Goal: Information Seeking & Learning: Check status

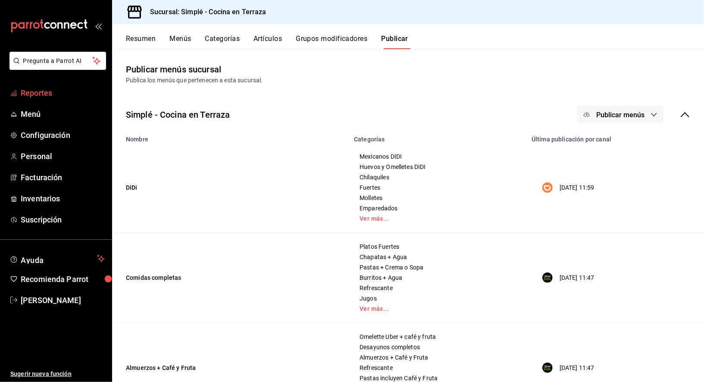
click at [58, 96] on span "Reportes" at bounding box center [63, 93] width 84 height 12
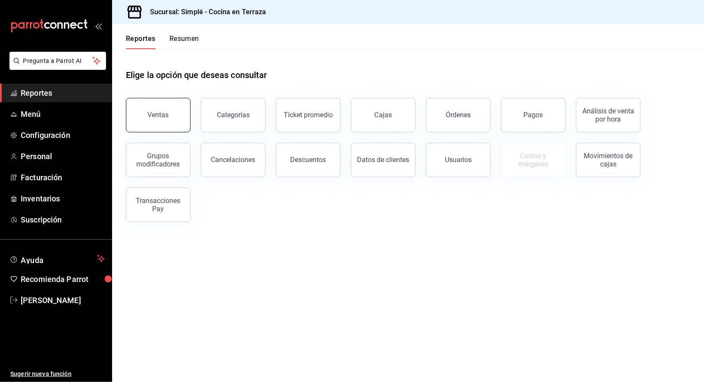
click at [175, 112] on button "Ventas" at bounding box center [158, 115] width 65 height 34
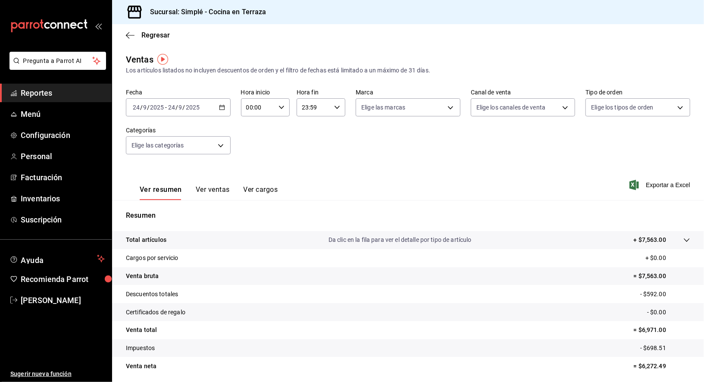
click at [221, 108] on icon "button" at bounding box center [222, 107] width 6 height 6
click at [166, 208] on span "Rango de fechas" at bounding box center [166, 210] width 67 height 9
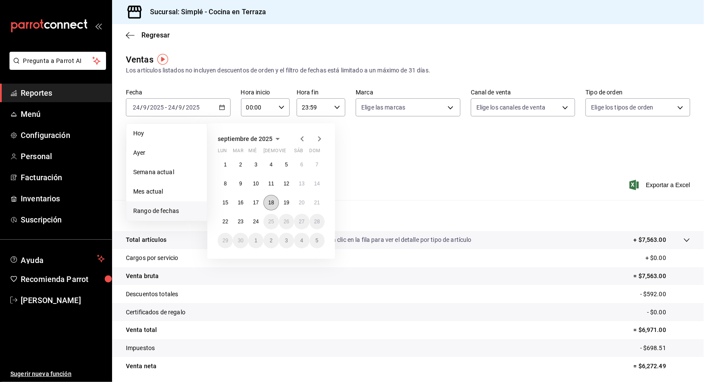
click at [274, 205] on button "18" at bounding box center [270, 203] width 15 height 16
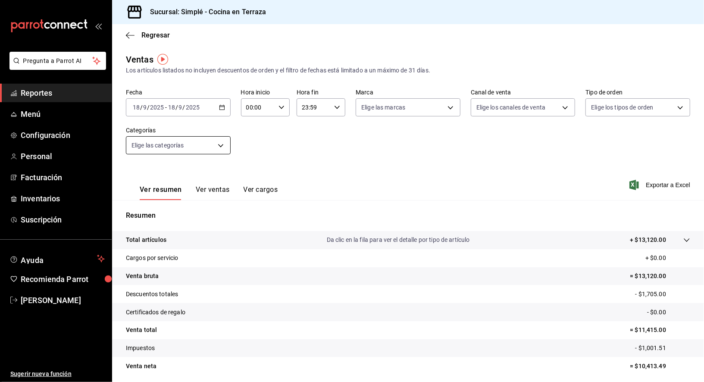
click at [203, 148] on body "Pregunta a Parrot AI Reportes Menú Configuración Personal Facturación Inventari…" at bounding box center [352, 191] width 704 height 382
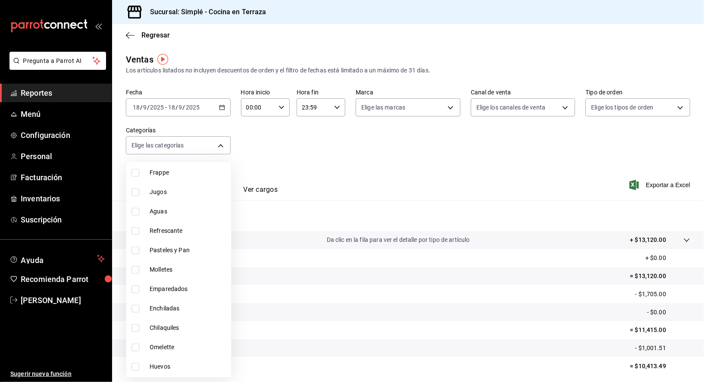
scroll to position [602, 0]
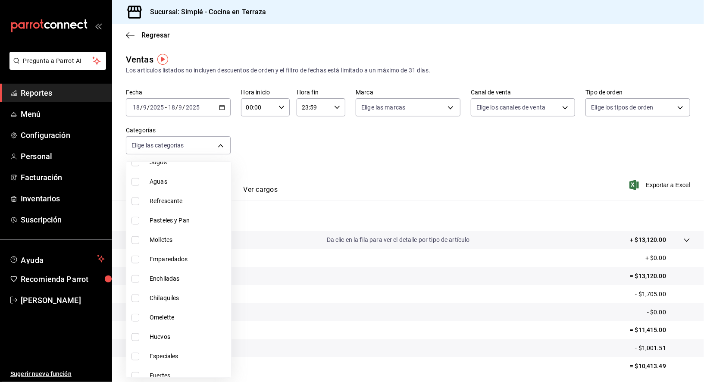
click at [186, 225] on li "Pasteles y Pan" at bounding box center [178, 220] width 105 height 19
type input "f302c7b1-cd6c-4f61-ab43-25929fd92980"
checkbox input "true"
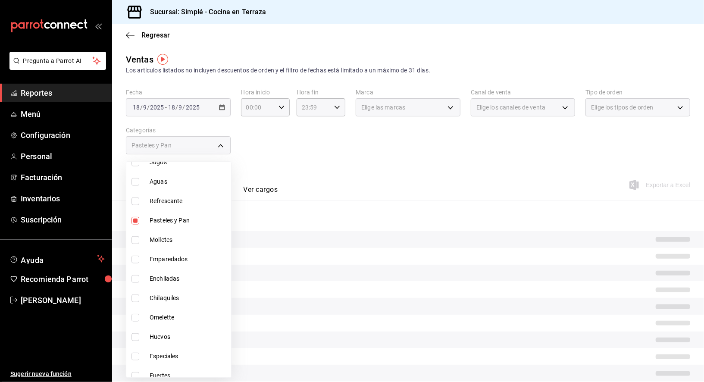
click at [290, 175] on div at bounding box center [352, 191] width 704 height 382
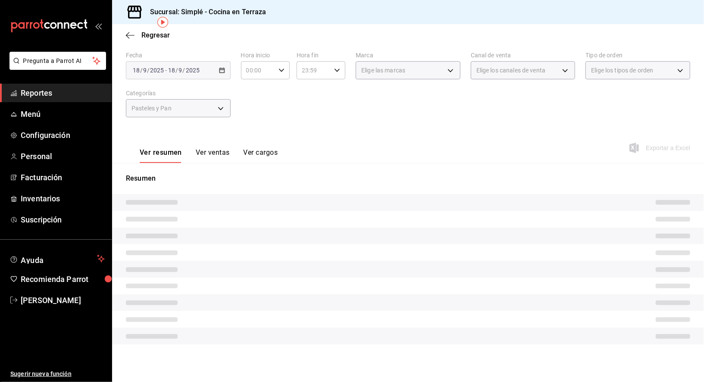
scroll to position [31, 0]
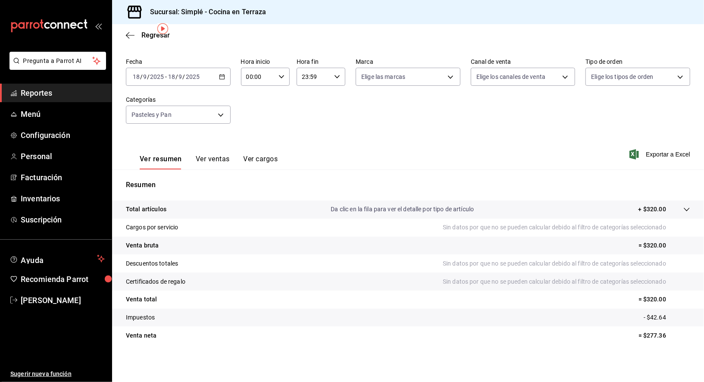
click at [221, 168] on button "Ver ventas" at bounding box center [213, 162] width 34 height 15
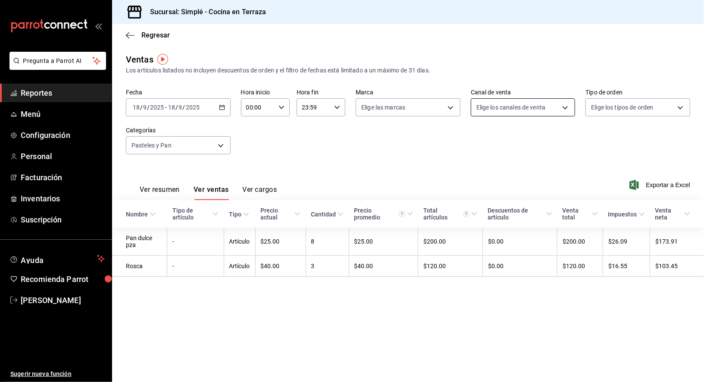
click at [489, 111] on body "Pregunta a Parrot AI Reportes Menú Configuración Personal Facturación Inventari…" at bounding box center [352, 191] width 704 height 382
click at [399, 141] on div at bounding box center [352, 191] width 704 height 382
click at [219, 105] on \(Stroke\) "button" at bounding box center [221, 107] width 5 height 5
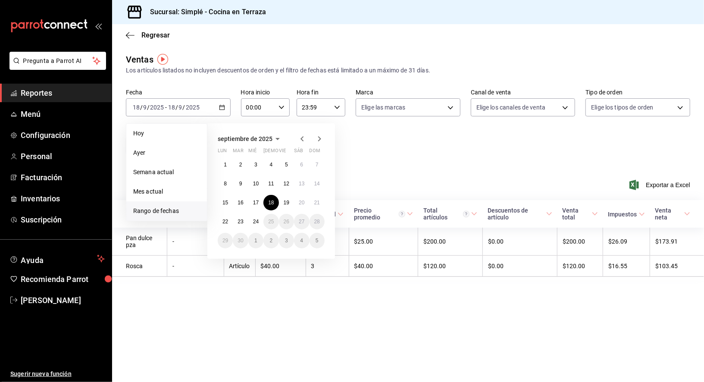
click at [361, 160] on div "Fecha 2025-09-18 18 / 9 / 2025 - 2025-09-18 18 / 9 / 2025 Hoy Ayer Semana actua…" at bounding box center [408, 127] width 564 height 76
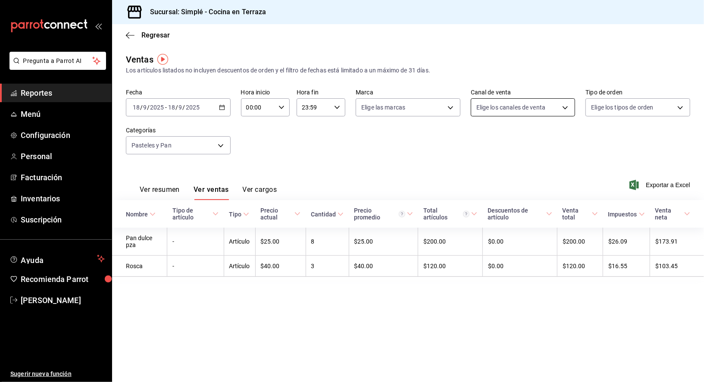
click at [546, 103] on body "Pregunta a Parrot AI Reportes Menú Configuración Personal Facturación Inventari…" at bounding box center [352, 191] width 704 height 382
click at [519, 169] on span "Punto de venta" at bounding box center [532, 169] width 77 height 9
type input "PARROT"
checkbox input "true"
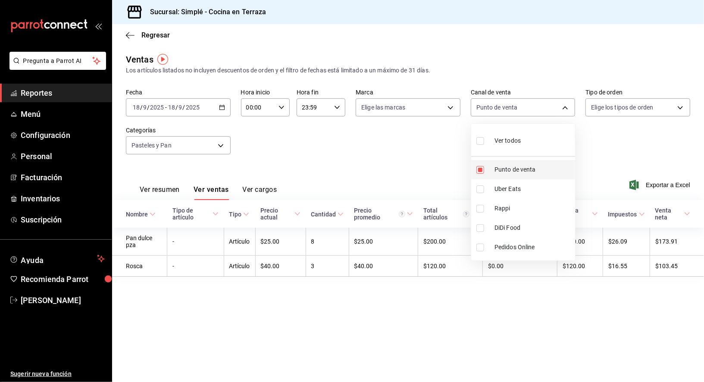
click at [519, 169] on span "Punto de venta" at bounding box center [532, 169] width 77 height 9
checkbox input "false"
click at [369, 159] on div at bounding box center [352, 191] width 704 height 382
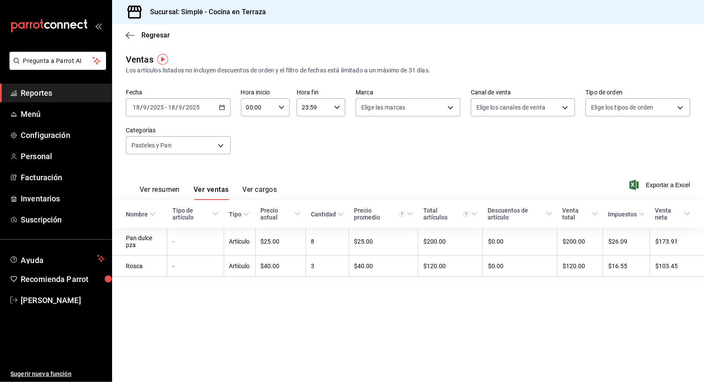
click at [168, 187] on button "Ver resumen" at bounding box center [160, 192] width 40 height 15
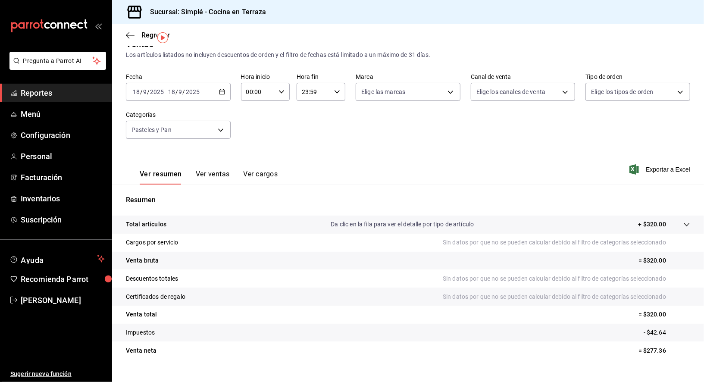
scroll to position [26, 0]
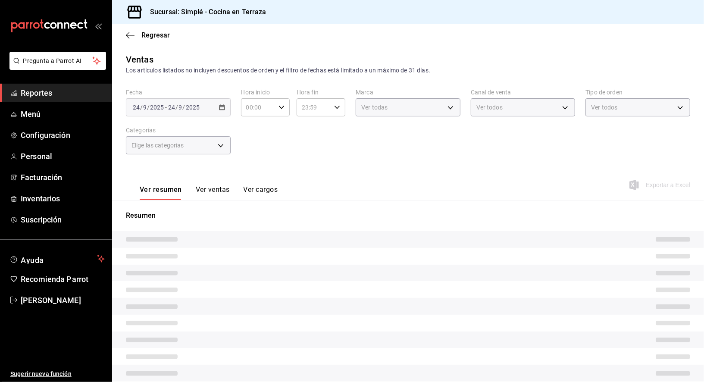
type input "f302c7b1-cd6c-4f61-ab43-25929fd92980"
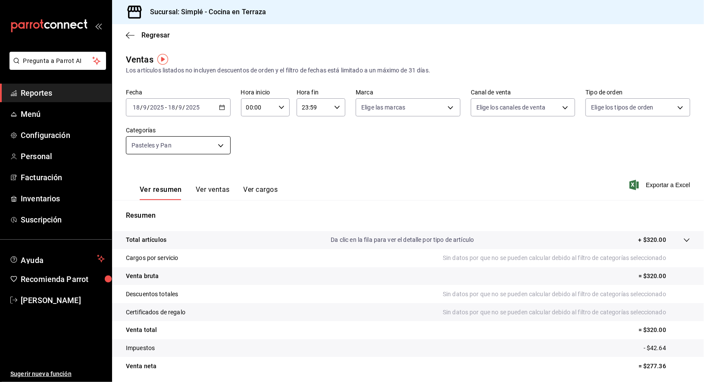
click at [219, 143] on body "Pregunta a Parrot AI Reportes Menú Configuración Personal Facturación Inventari…" at bounding box center [352, 191] width 704 height 382
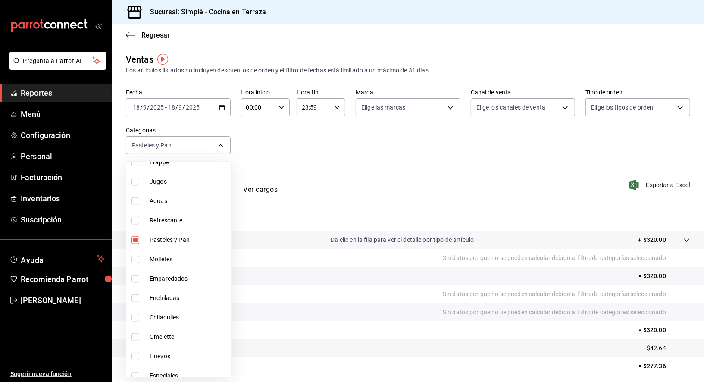
scroll to position [630, 0]
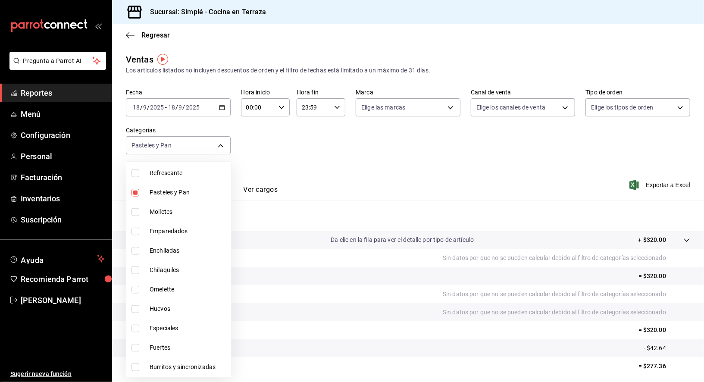
click at [181, 195] on span "Pasteles y Pan" at bounding box center [189, 192] width 78 height 9
checkbox input "false"
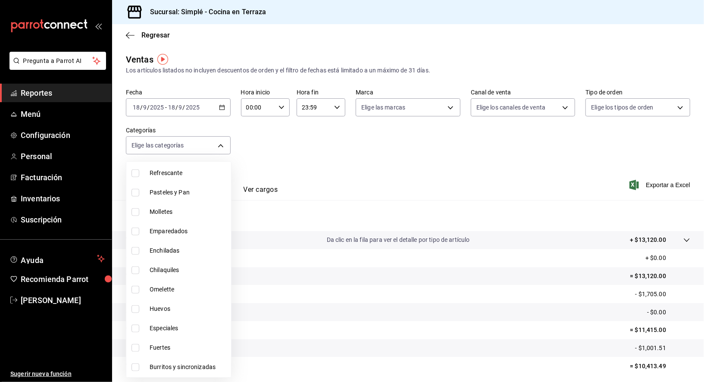
click at [301, 148] on div at bounding box center [352, 191] width 704 height 382
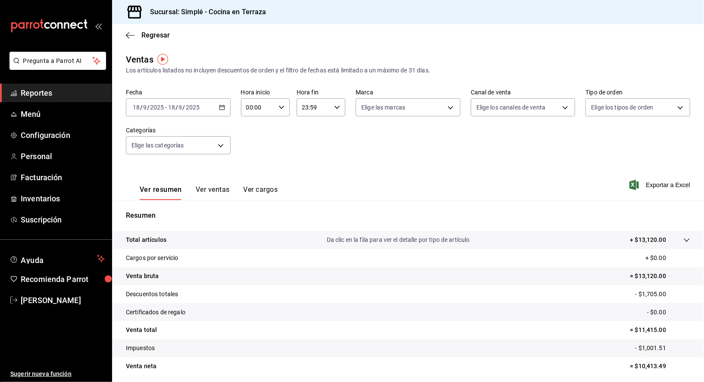
click at [214, 188] on button "Ver ventas" at bounding box center [213, 192] width 34 height 15
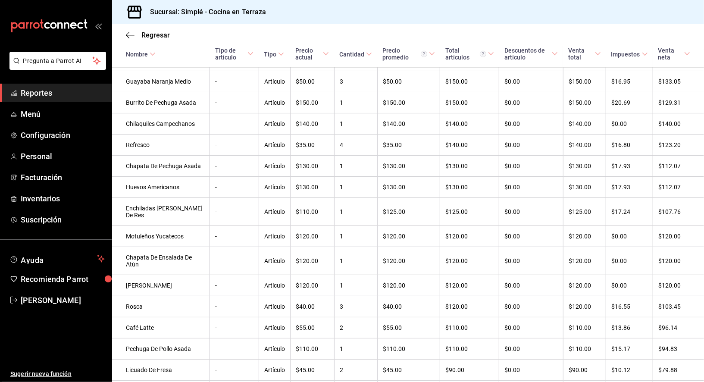
scroll to position [1136, 0]
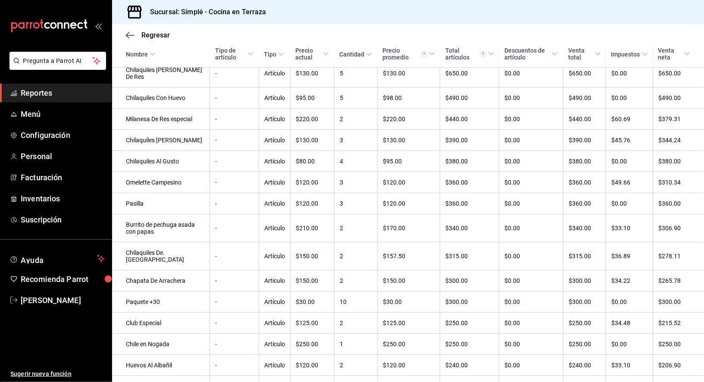
scroll to position [0, 0]
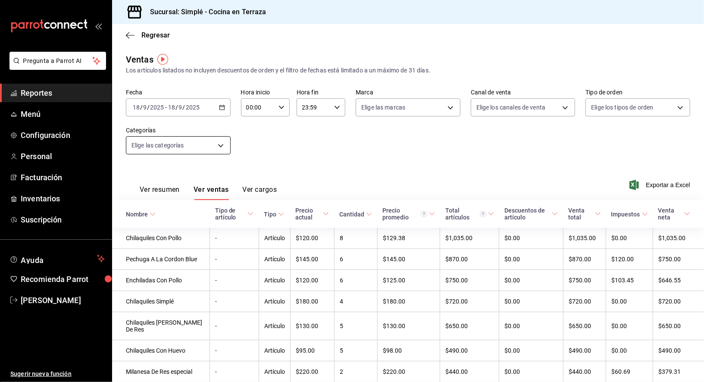
click at [193, 140] on body "Pregunta a Parrot AI Reportes Menú Configuración Personal Facturación Inventari…" at bounding box center [352, 191] width 704 height 382
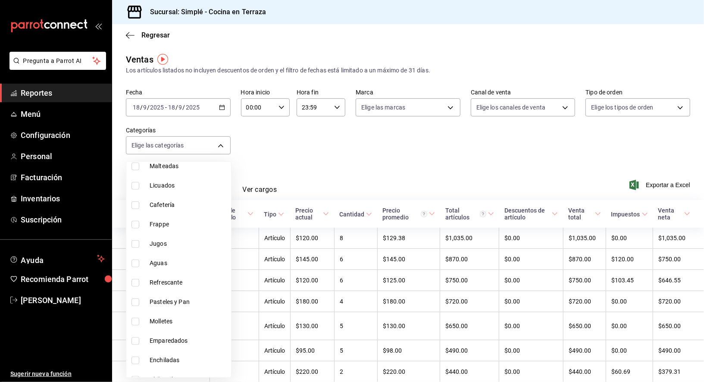
scroll to position [523, 0]
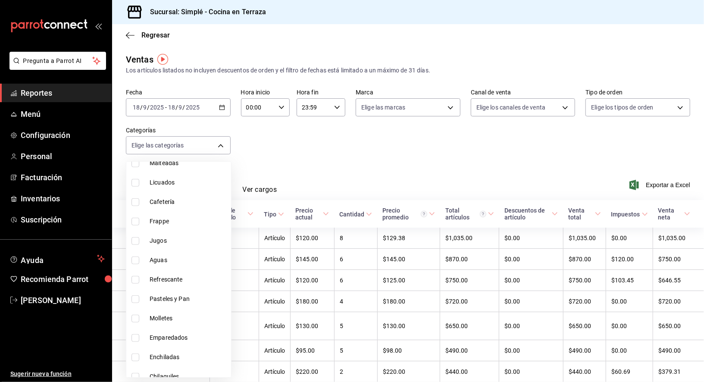
click at [181, 296] on span "Pasteles y Pan" at bounding box center [189, 298] width 78 height 9
type input "f302c7b1-cd6c-4f61-ab43-25929fd92980"
checkbox input "true"
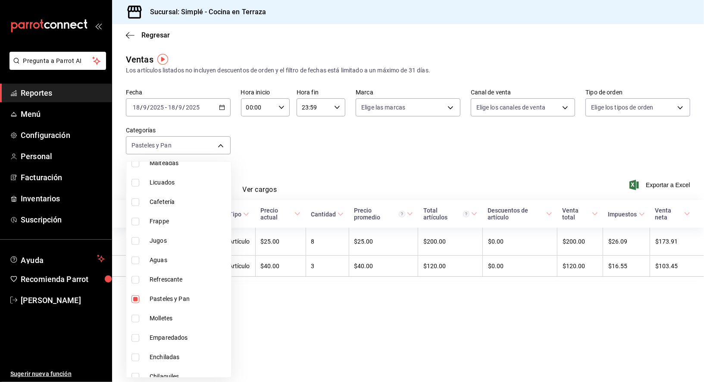
click at [292, 141] on div at bounding box center [352, 191] width 704 height 382
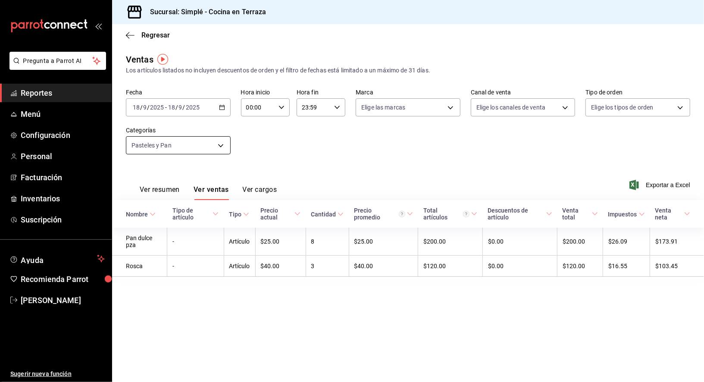
click at [208, 143] on body "Pregunta a Parrot AI Reportes Menú Configuración Personal Facturación Inventari…" at bounding box center [352, 191] width 704 height 382
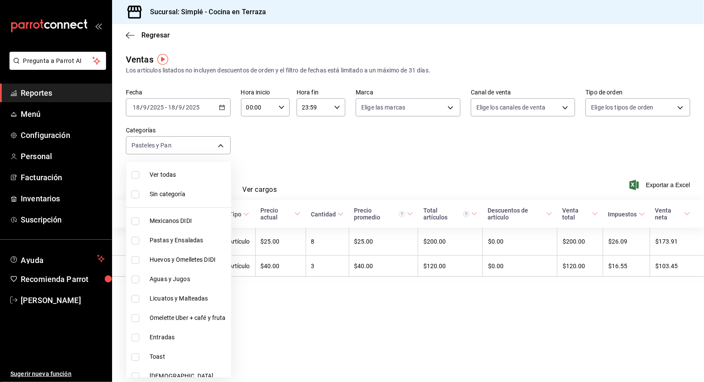
click at [222, 104] on div at bounding box center [352, 191] width 704 height 382
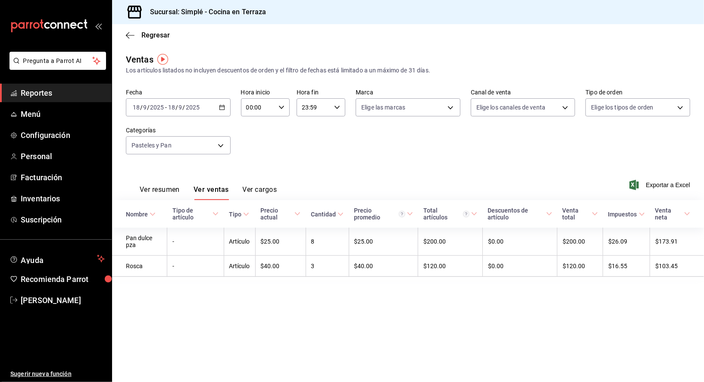
click at [221, 108] on icon "button" at bounding box center [222, 107] width 6 height 6
click at [158, 209] on span "Rango de fechas" at bounding box center [166, 210] width 67 height 9
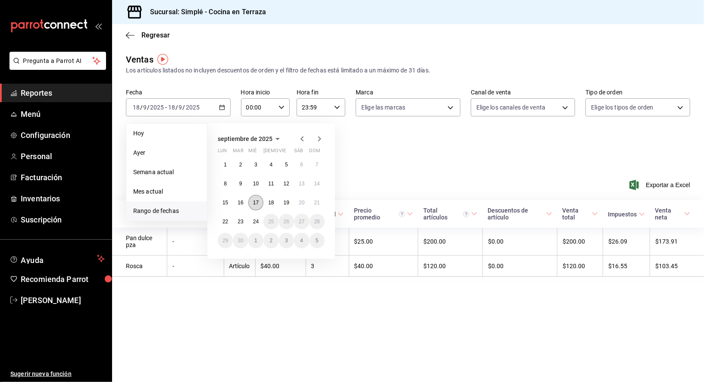
click at [257, 201] on abbr "17" at bounding box center [256, 203] width 6 height 6
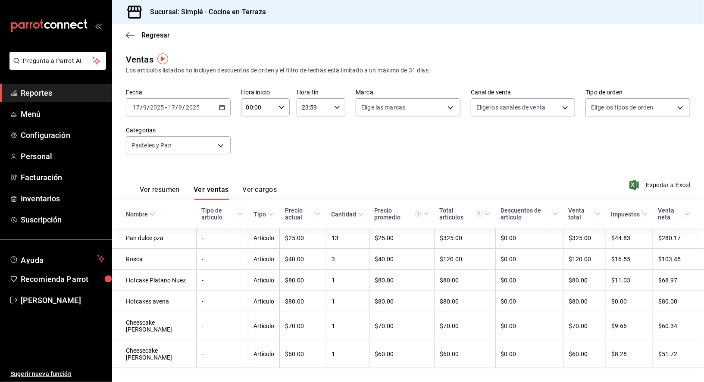
scroll to position [9, 0]
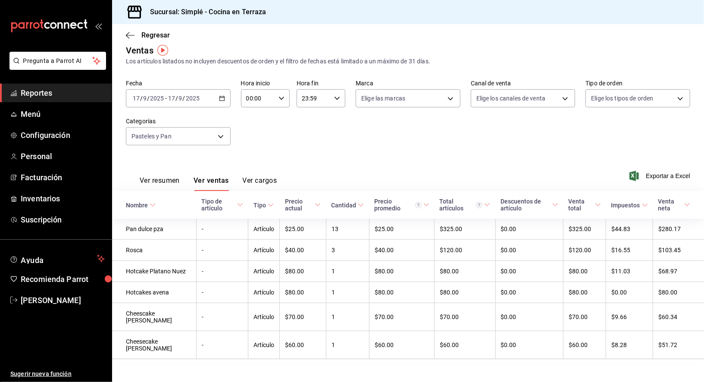
click at [225, 103] on div "[DATE] [DATE] - [DATE] [DATE]" at bounding box center [178, 98] width 105 height 18
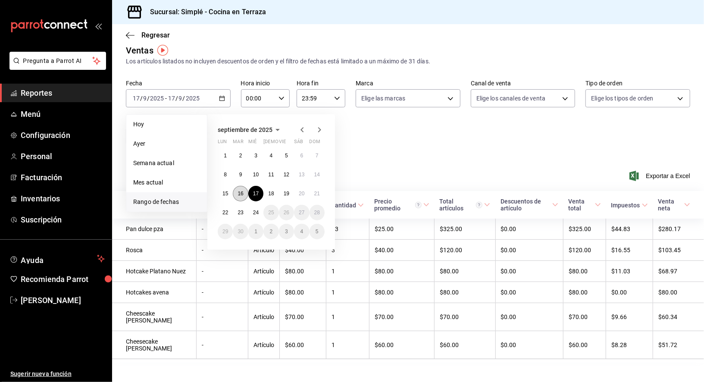
click at [243, 189] on button "16" at bounding box center [240, 194] width 15 height 16
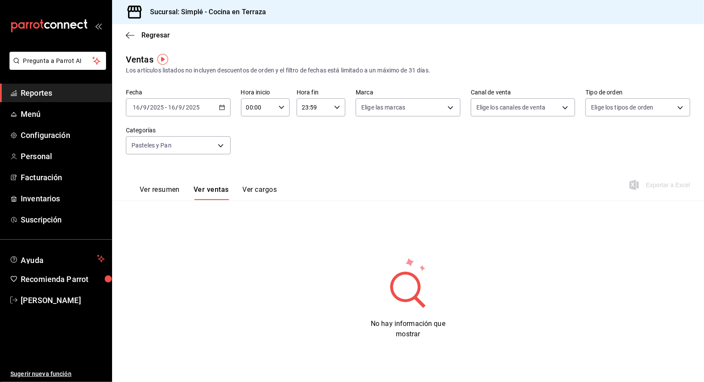
click at [216, 106] on div "[DATE] [DATE] - [DATE] [DATE]" at bounding box center [178, 107] width 105 height 18
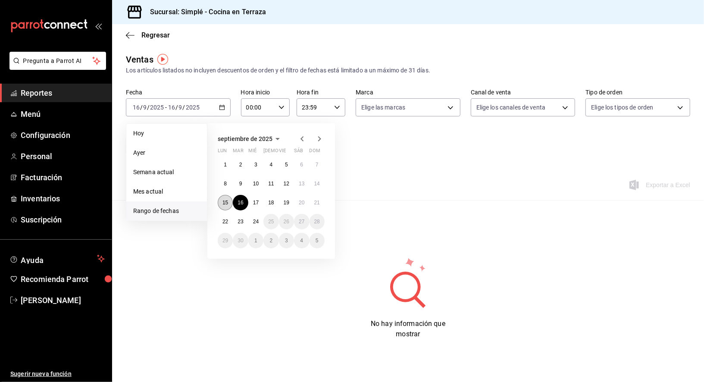
click at [224, 195] on button "15" at bounding box center [225, 203] width 15 height 16
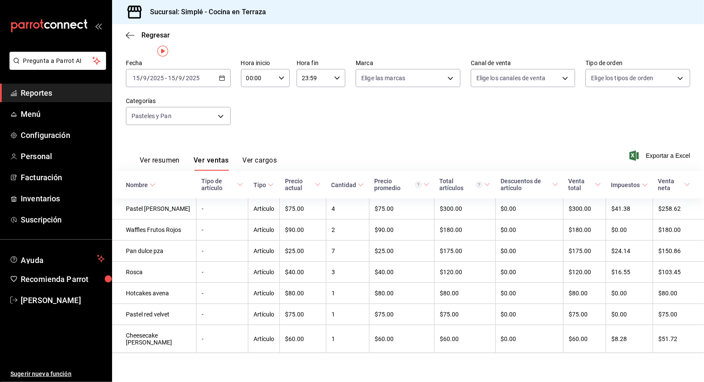
scroll to position [30, 0]
click at [227, 78] on div "[DATE] [DATE] - [DATE] [DATE]" at bounding box center [178, 77] width 105 height 18
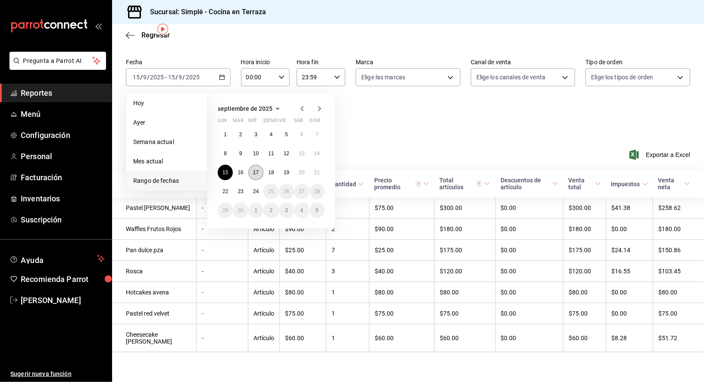
click at [261, 168] on button "17" at bounding box center [255, 173] width 15 height 16
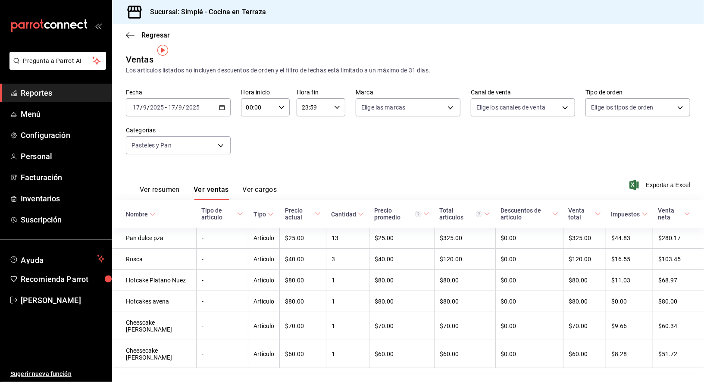
scroll to position [9, 0]
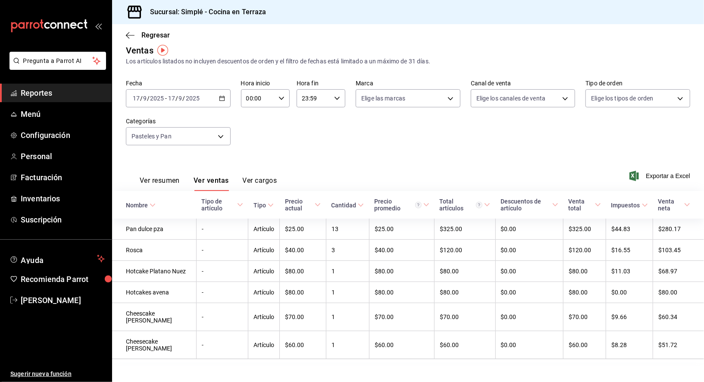
click at [225, 99] on icon "button" at bounding box center [222, 98] width 6 height 6
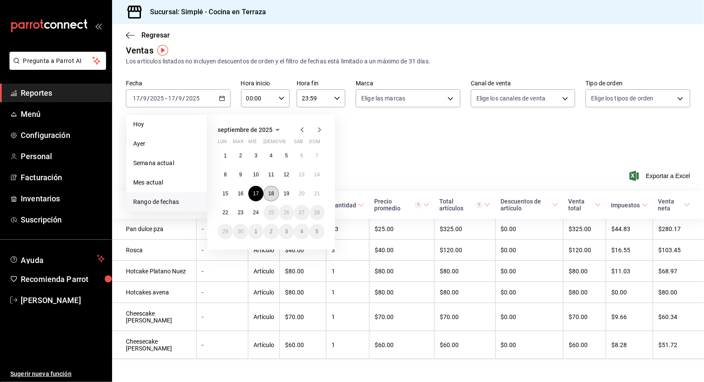
click at [276, 194] on button "18" at bounding box center [270, 194] width 15 height 16
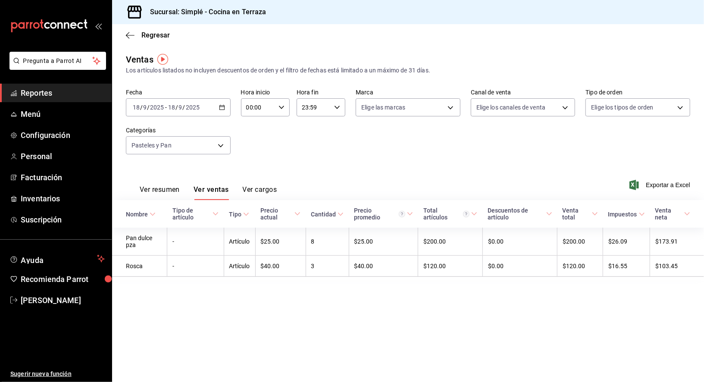
click at [221, 111] on div "[DATE] [DATE] - [DATE] [DATE]" at bounding box center [178, 107] width 105 height 18
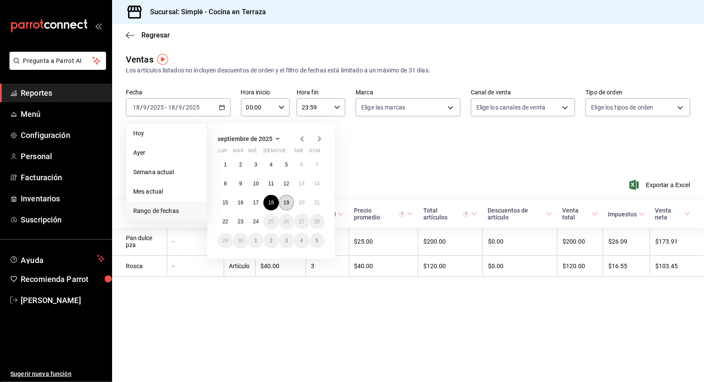
click at [286, 203] on abbr "19" at bounding box center [287, 203] width 6 height 6
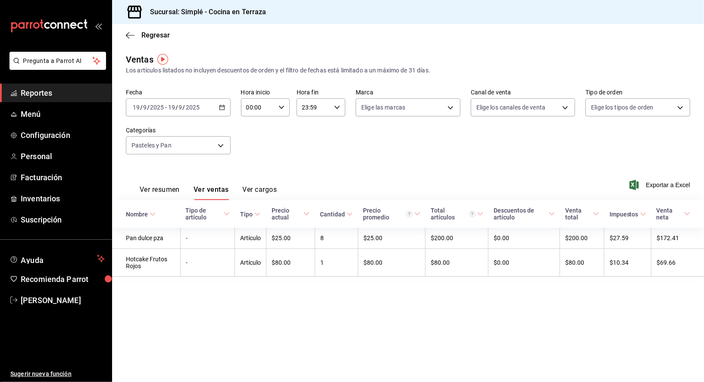
click at [223, 109] on icon "button" at bounding box center [222, 107] width 6 height 6
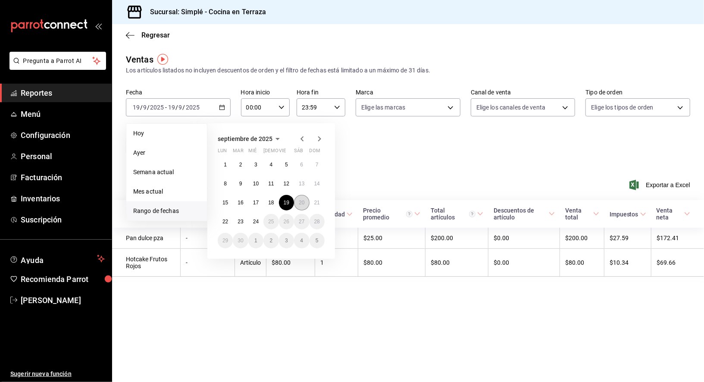
click at [300, 203] on abbr "20" at bounding box center [302, 203] width 6 height 6
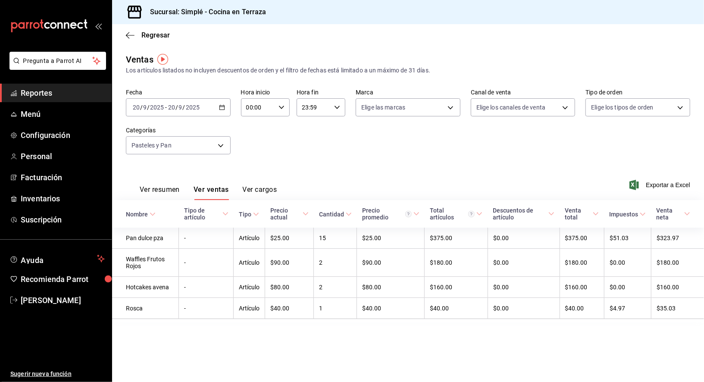
click at [228, 112] on div "[DATE] [DATE] - [DATE] [DATE]" at bounding box center [178, 107] width 105 height 18
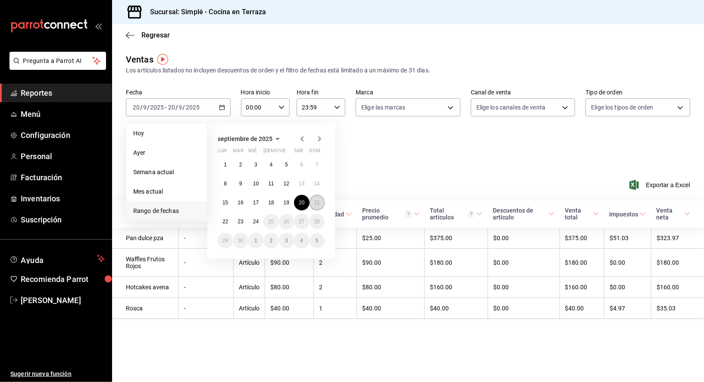
click at [320, 199] on button "21" at bounding box center [316, 203] width 15 height 16
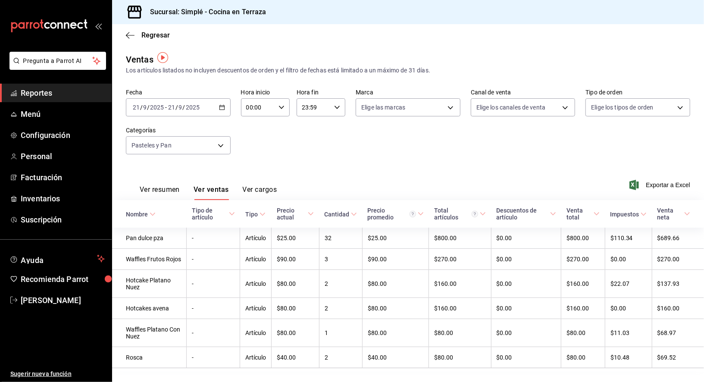
scroll to position [16, 0]
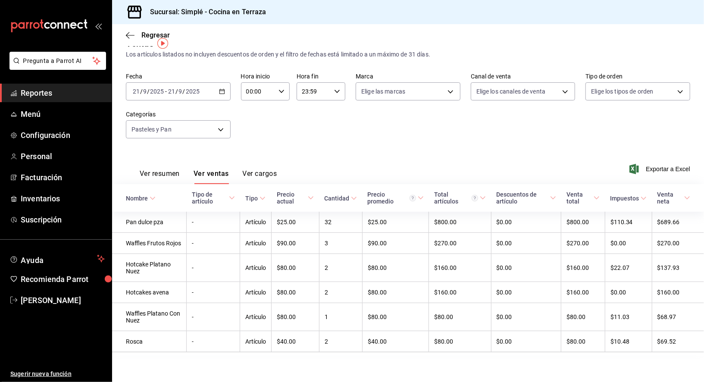
click at [216, 92] on div "[DATE] [DATE] - [DATE] [DATE]" at bounding box center [178, 91] width 105 height 18
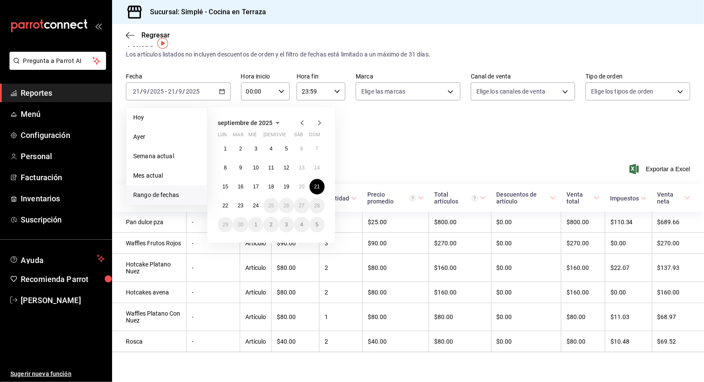
click at [358, 136] on div "[DATE] lun mar mié jue vie sáb dom 1 2 3 4 5 6 7 8 9 10 11 12 13 14 15 16 17 18…" at bounding box center [282, 171] width 151 height 142
click at [230, 204] on button "22" at bounding box center [225, 206] width 15 height 16
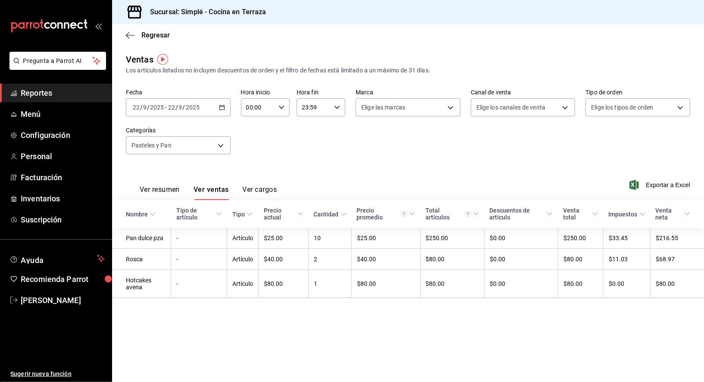
click at [221, 110] on icon "button" at bounding box center [222, 107] width 6 height 6
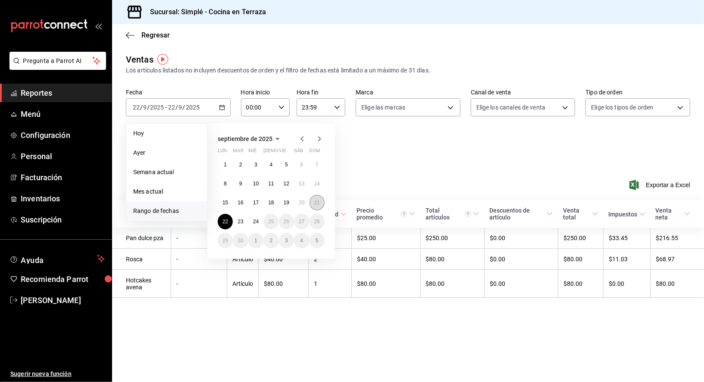
click at [316, 206] on button "21" at bounding box center [316, 203] width 15 height 16
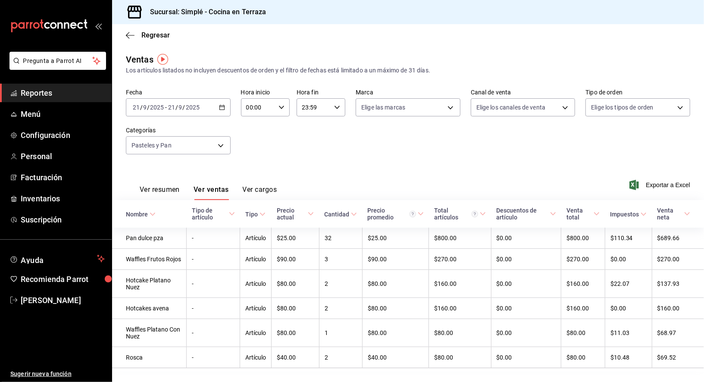
scroll to position [16, 0]
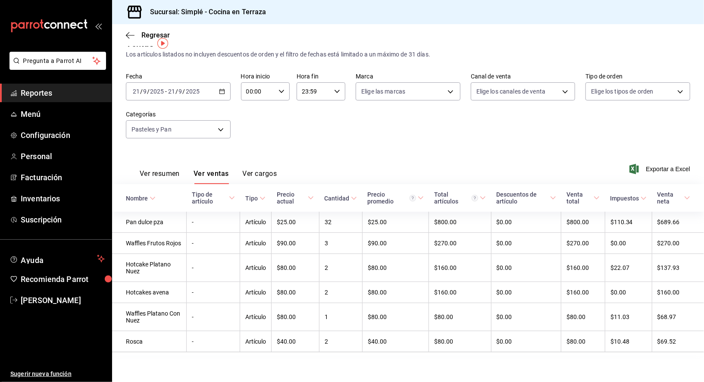
click at [225, 94] on div "[DATE] [DATE] - [DATE] [DATE]" at bounding box center [178, 91] width 105 height 18
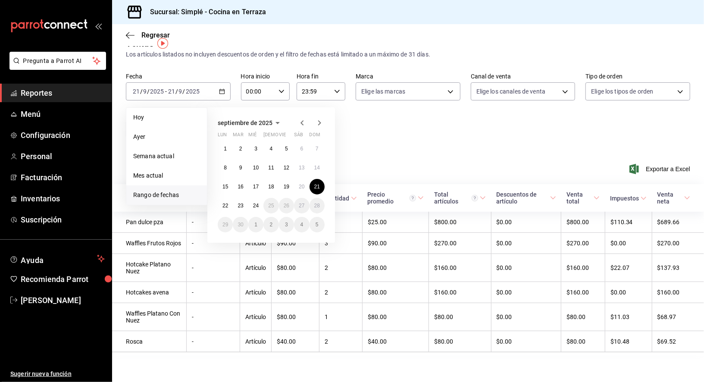
click at [388, 137] on div "Fecha [DATE] [DATE] - [DATE] [DATE] [DATE] [DATE] Semana actual Mes actual [GEO…" at bounding box center [408, 111] width 564 height 76
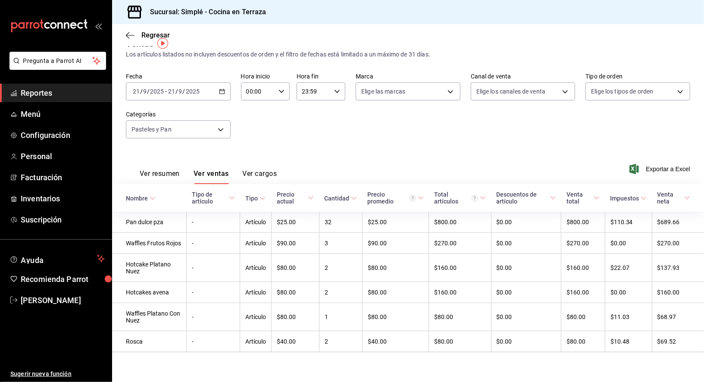
click at [222, 90] on \(Stroke\) "button" at bounding box center [221, 90] width 5 height 0
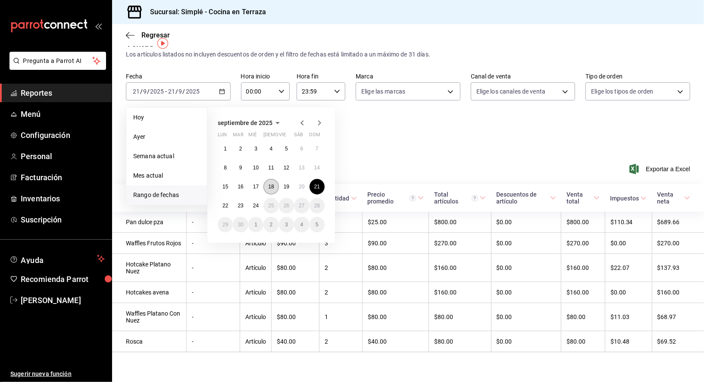
click at [271, 184] on abbr "18" at bounding box center [271, 187] width 6 height 6
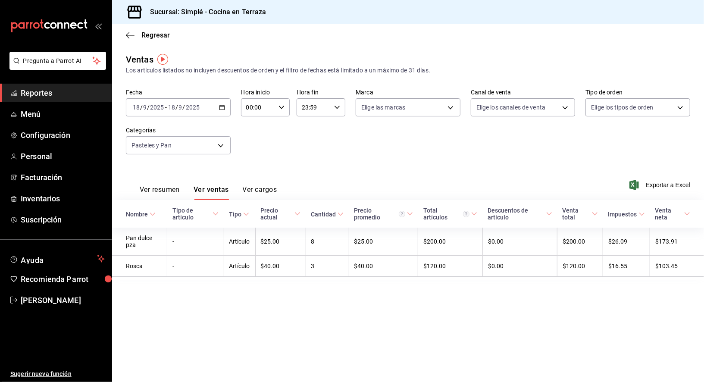
click at [215, 103] on div "[DATE] [DATE] - [DATE] [DATE]" at bounding box center [178, 107] width 105 height 18
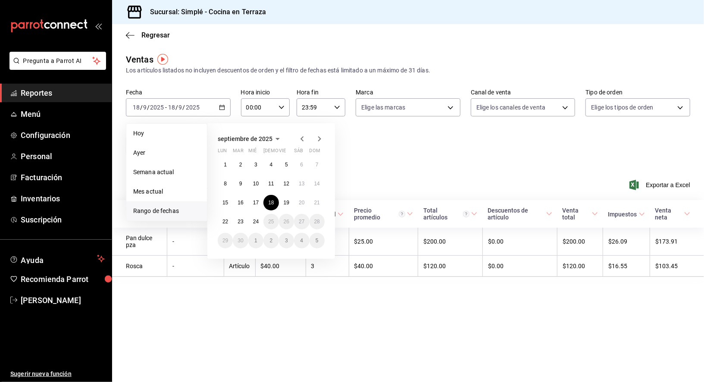
click at [407, 165] on div "Ver resumen Ver ventas Ver cargos Exportar a Excel" at bounding box center [408, 182] width 592 height 35
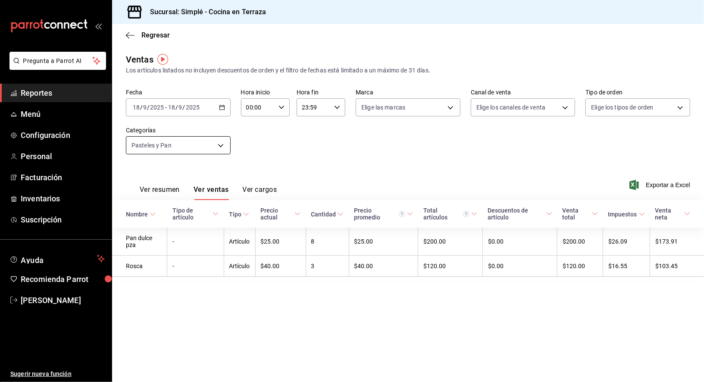
click at [214, 150] on body "Pregunta a Parrot AI Reportes Menú Configuración Personal Facturación Inventari…" at bounding box center [352, 191] width 704 height 382
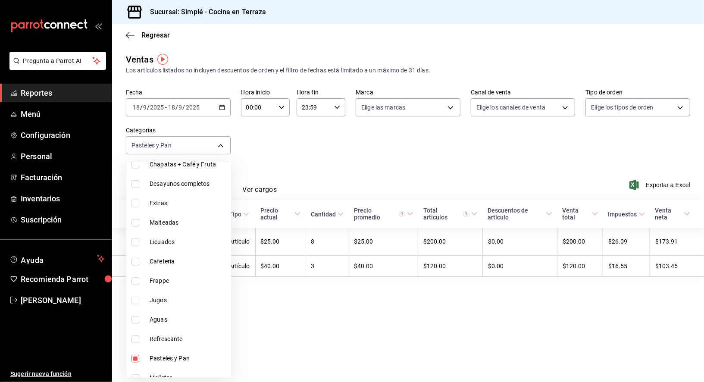
scroll to position [475, 0]
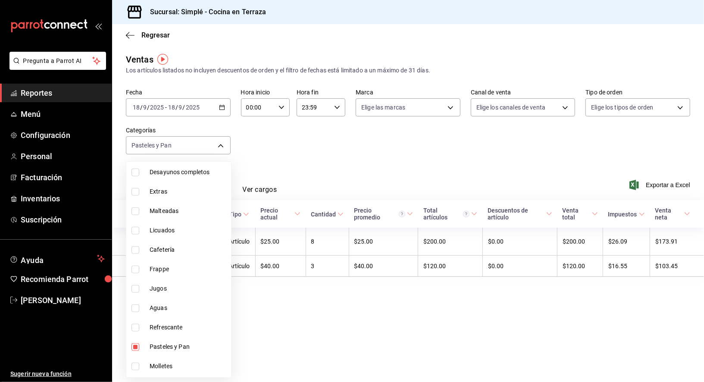
click at [173, 324] on span "Refrescante" at bounding box center [189, 327] width 78 height 9
type input "f302c7b1-cd6c-4f61-ab43-25929fd92980,dcadcd51-6c97-4cd5-870c-ac670eb11c34"
checkbox input "true"
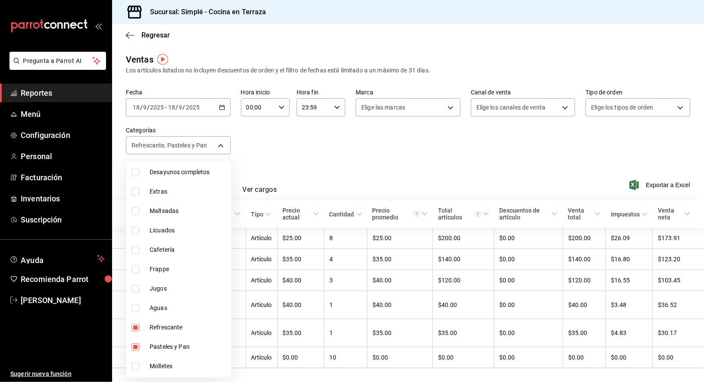
click at [150, 343] on span "Pasteles y Pan" at bounding box center [189, 346] width 78 height 9
type input "dcadcd51-6c97-4cd5-870c-ac670eb11c34"
checkbox input "false"
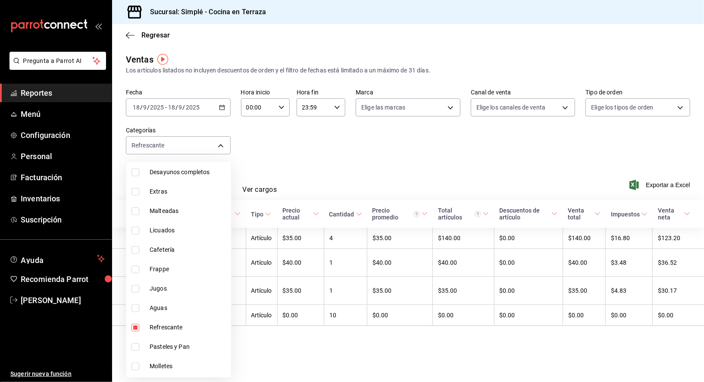
click at [265, 178] on div at bounding box center [352, 191] width 704 height 382
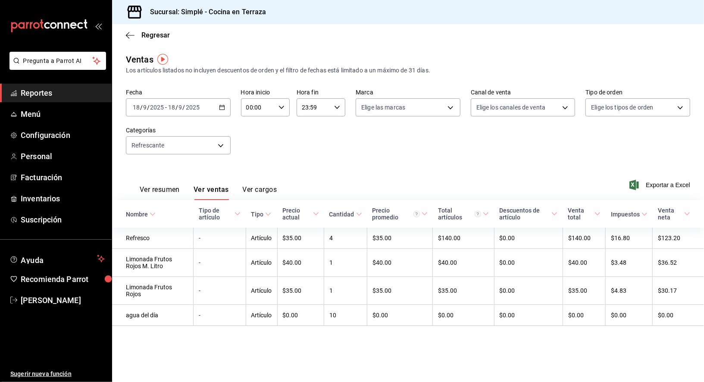
click at [213, 111] on div "[DATE] [DATE] - [DATE] [DATE]" at bounding box center [178, 107] width 105 height 18
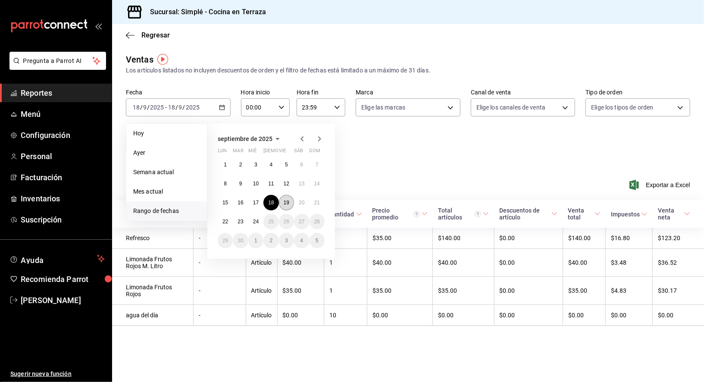
click at [286, 200] on abbr "19" at bounding box center [287, 203] width 6 height 6
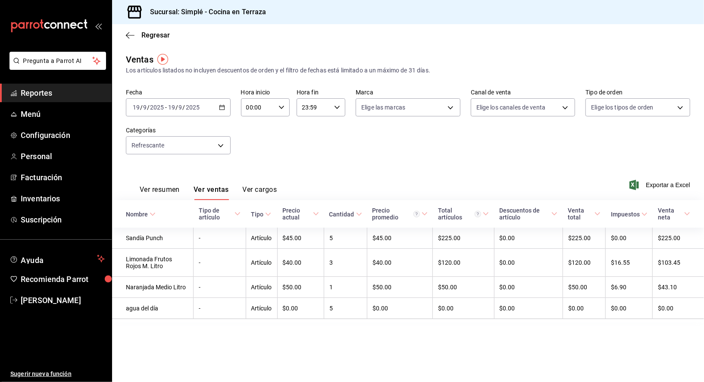
click at [224, 104] on icon "button" at bounding box center [222, 107] width 6 height 6
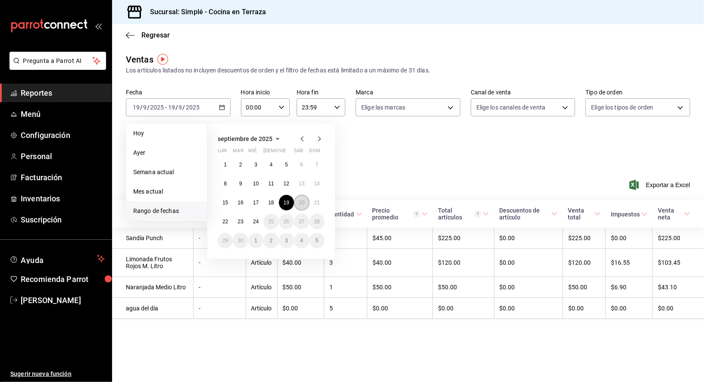
click at [302, 206] on button "20" at bounding box center [301, 203] width 15 height 16
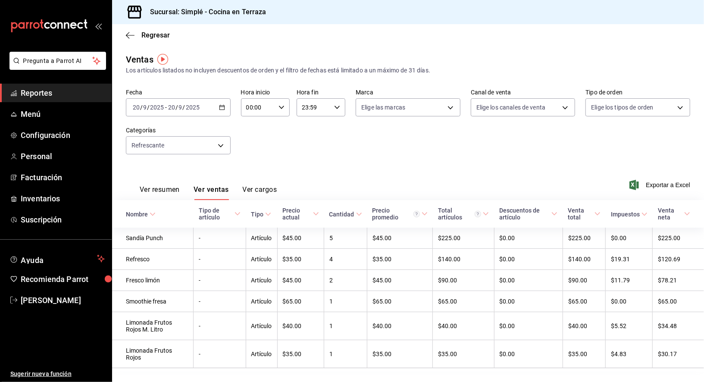
click at [227, 108] on div "[DATE] [DATE] - [DATE] [DATE]" at bounding box center [178, 107] width 105 height 18
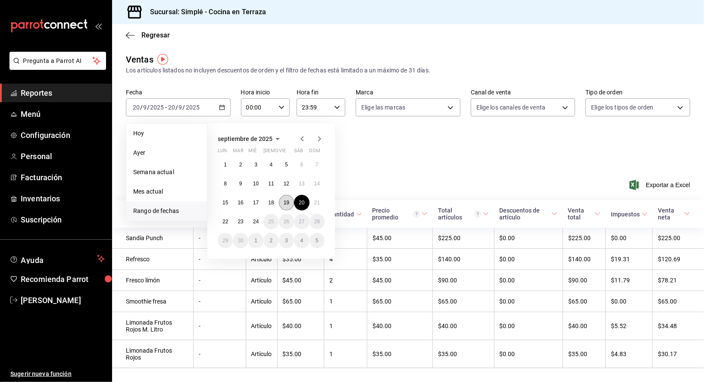
click at [287, 205] on abbr "19" at bounding box center [287, 203] width 6 height 6
click at [296, 197] on button "20" at bounding box center [301, 203] width 15 height 16
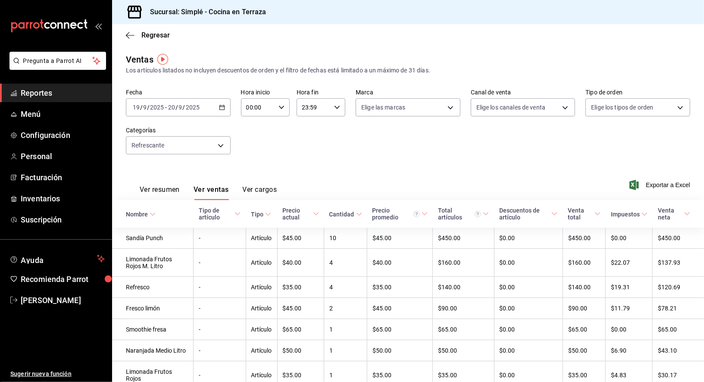
click at [218, 107] on div "[DATE] [DATE] - [DATE] [DATE]" at bounding box center [178, 107] width 105 height 18
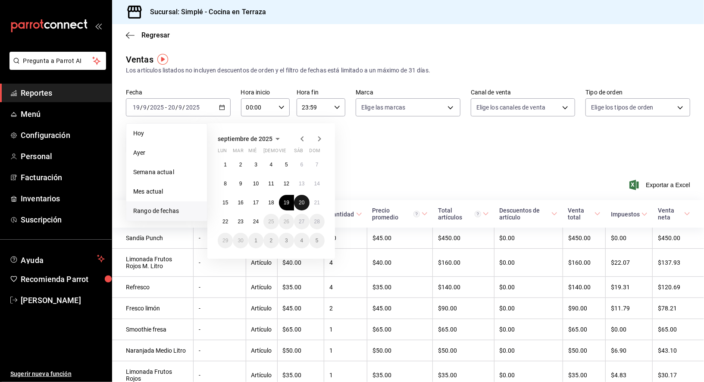
click at [306, 206] on button "20" at bounding box center [301, 203] width 15 height 16
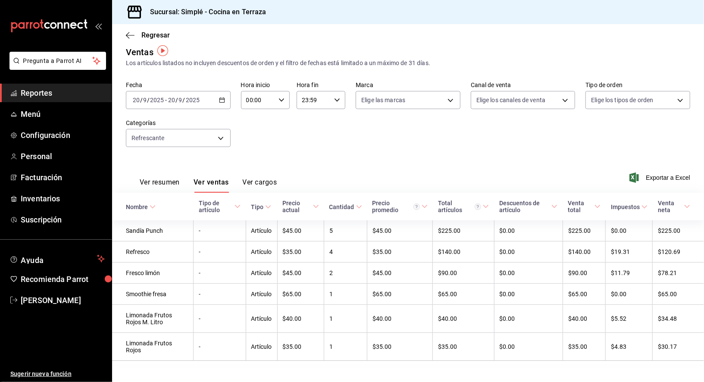
scroll to position [9, 0]
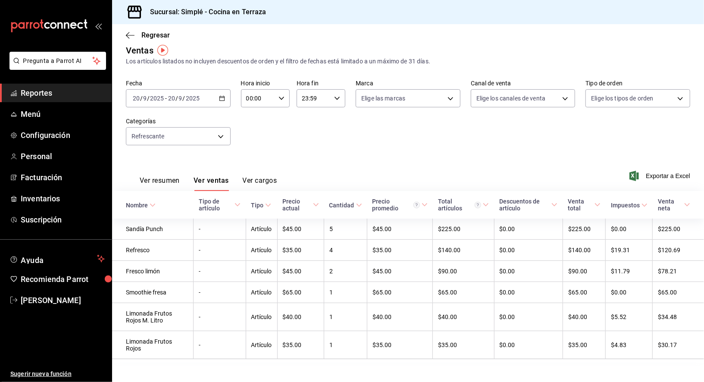
click at [213, 96] on div "[DATE] [DATE] - [DATE] [DATE]" at bounding box center [178, 98] width 105 height 18
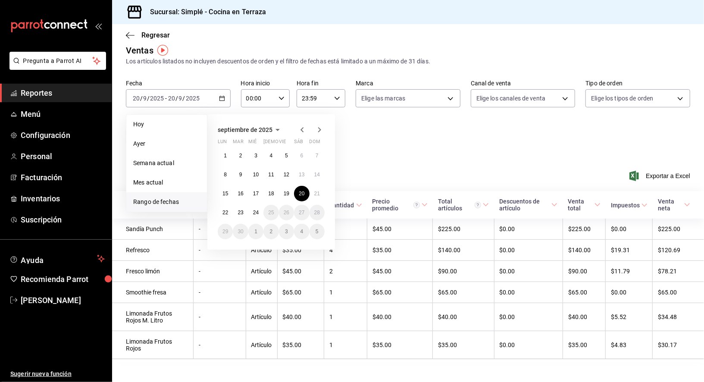
click at [322, 199] on div "1 2 3 4 5 6 7 8 9 10 11 12 13 14 15 16 17 18 19 20 21 22 23 24 25 26 27 28 29 3…" at bounding box center [271, 193] width 107 height 91
click at [321, 193] on button "21" at bounding box center [316, 194] width 15 height 16
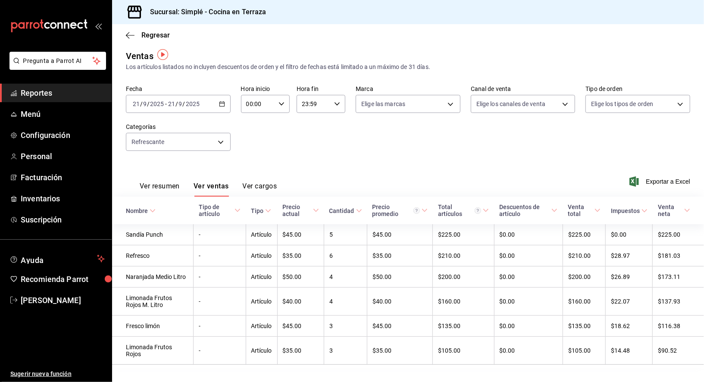
scroll to position [6, 0]
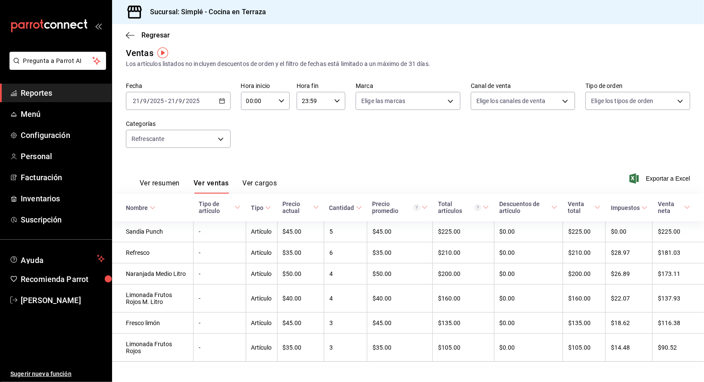
click at [225, 94] on div "[DATE] [DATE] - [DATE] [DATE]" at bounding box center [178, 101] width 105 height 18
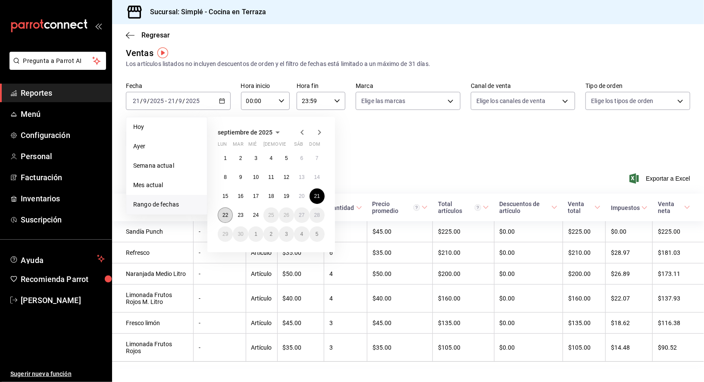
click at [220, 211] on button "22" at bounding box center [225, 215] width 15 height 16
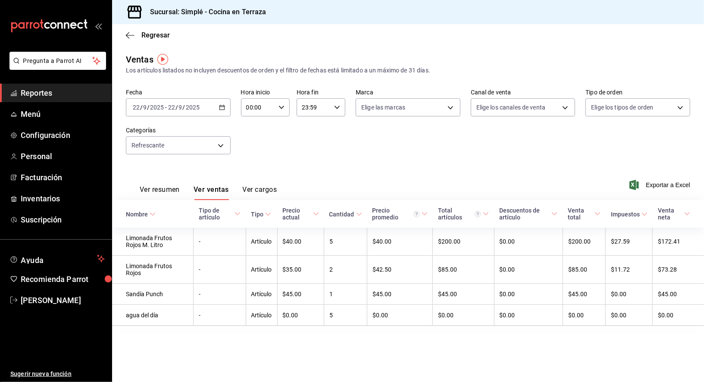
click at [225, 110] on div "[DATE] [DATE] - [DATE] [DATE]" at bounding box center [178, 107] width 105 height 18
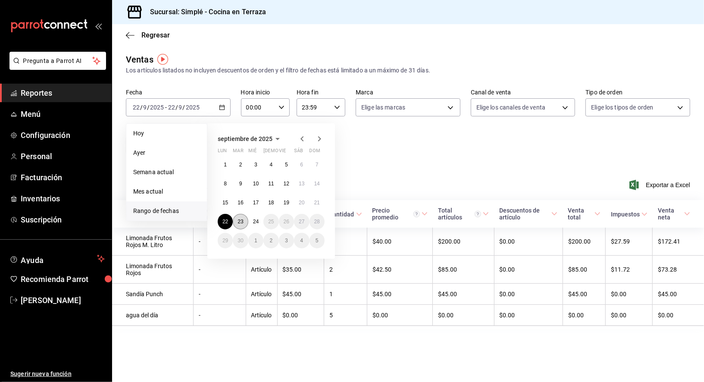
click at [240, 218] on abbr "23" at bounding box center [240, 221] width 6 height 6
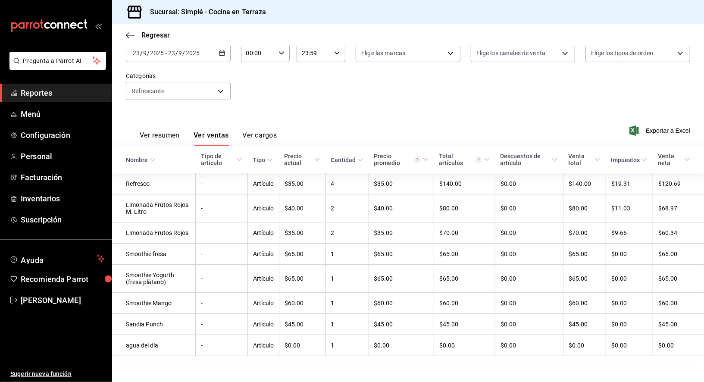
scroll to position [58, 0]
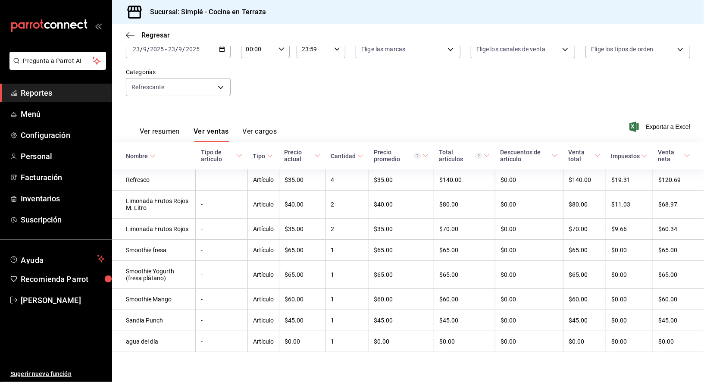
click at [224, 51] on icon "button" at bounding box center [222, 49] width 6 height 6
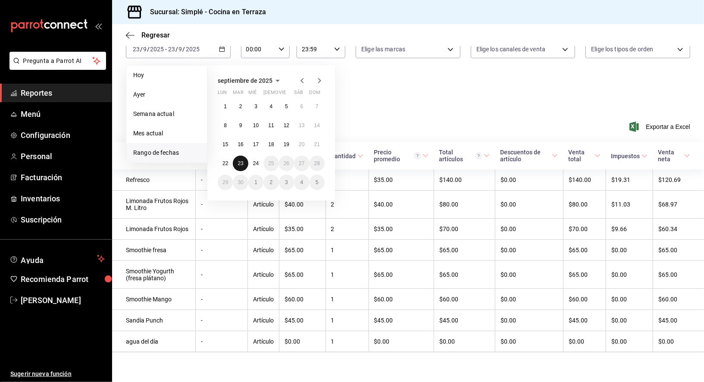
click at [240, 159] on button "23" at bounding box center [240, 164] width 15 height 16
click at [190, 150] on span "Rango de fechas" at bounding box center [166, 152] width 67 height 9
click at [464, 128] on div "Ver resumen Ver ventas Ver cargos Exportar a Excel" at bounding box center [408, 123] width 592 height 35
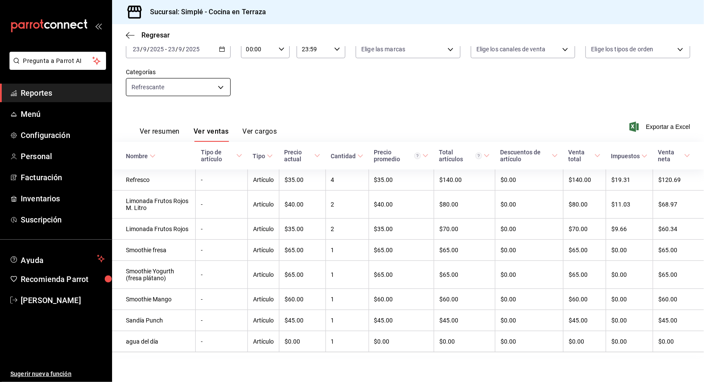
click at [215, 90] on body "Pregunta a Parrot AI Reportes Menú Configuración Personal Facturación Inventari…" at bounding box center [352, 191] width 704 height 382
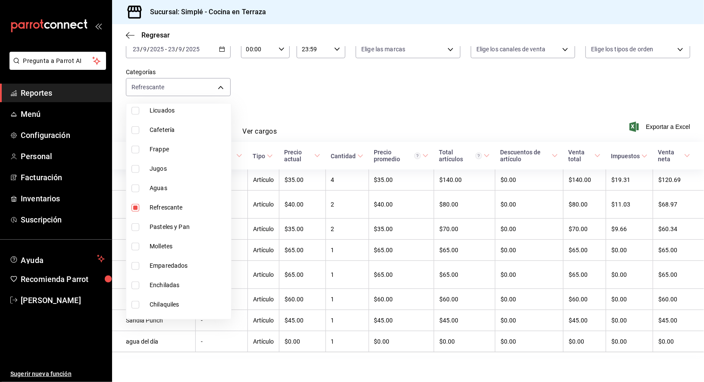
scroll to position [574, 0]
click at [176, 188] on span "Pasteles y Pan" at bounding box center [189, 189] width 78 height 9
type input "dcadcd51-6c97-4cd5-870c-ac670eb11c34,f302c7b1-cd6c-4f61-ab43-25929fd92980"
checkbox input "true"
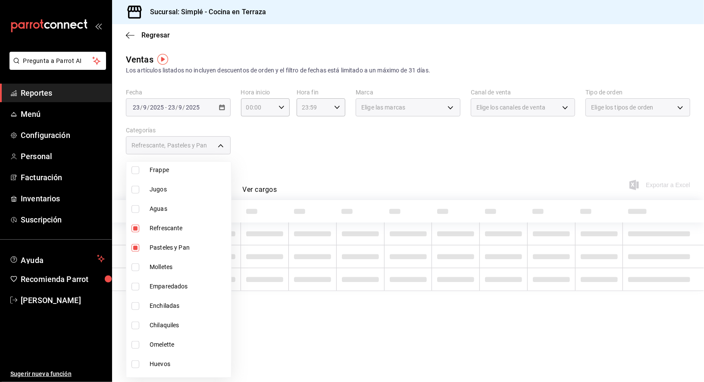
click at [259, 155] on div at bounding box center [352, 191] width 704 height 382
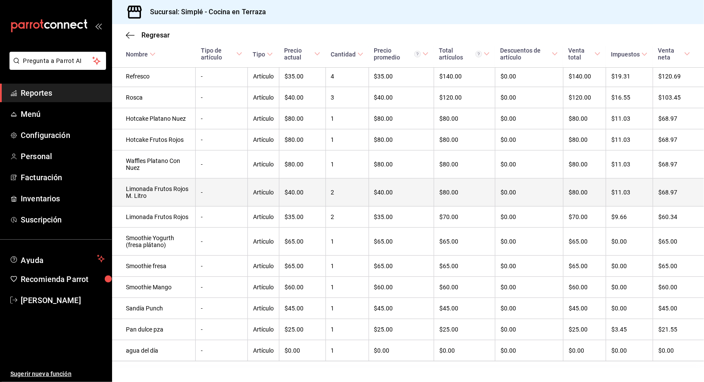
scroll to position [207, 0]
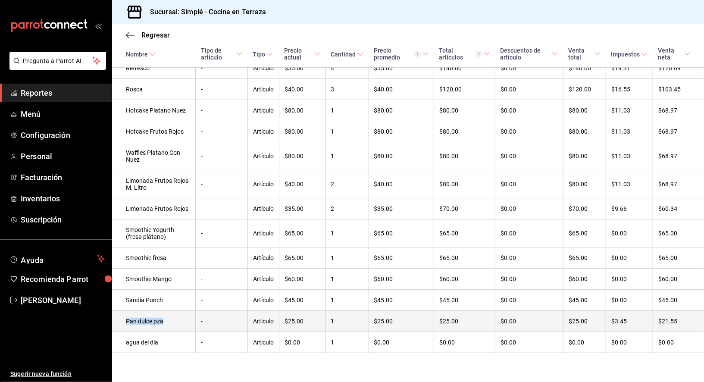
drag, startPoint x: 167, startPoint y: 323, endPoint x: 121, endPoint y: 318, distance: 46.3
click at [121, 318] on td "Pan dulce pza" at bounding box center [154, 321] width 84 height 21
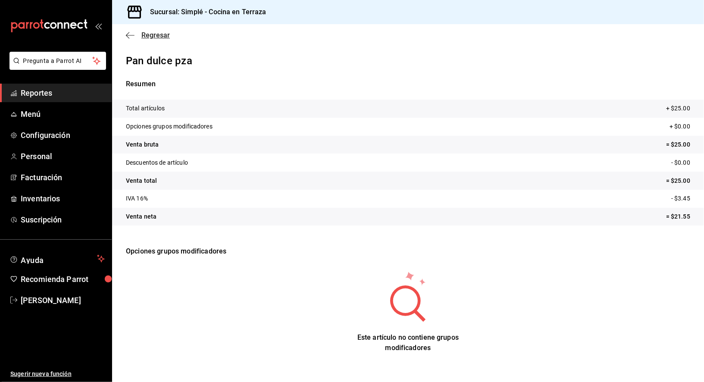
click at [134, 36] on span "Regresar" at bounding box center [148, 35] width 44 height 8
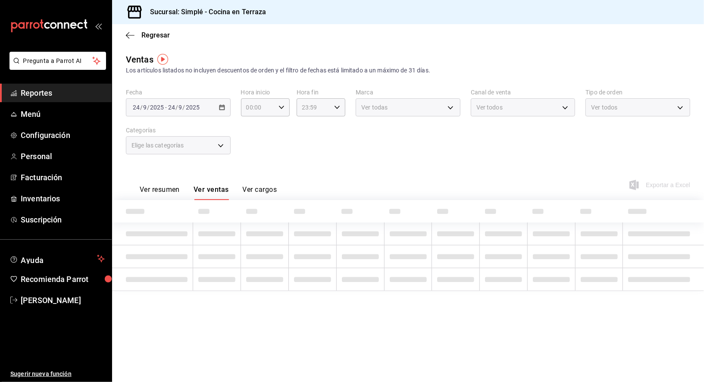
type input "dcadcd51-6c97-4cd5-870c-ac670eb11c34,f302c7b1-cd6c-4f61-ab43-25929fd92980"
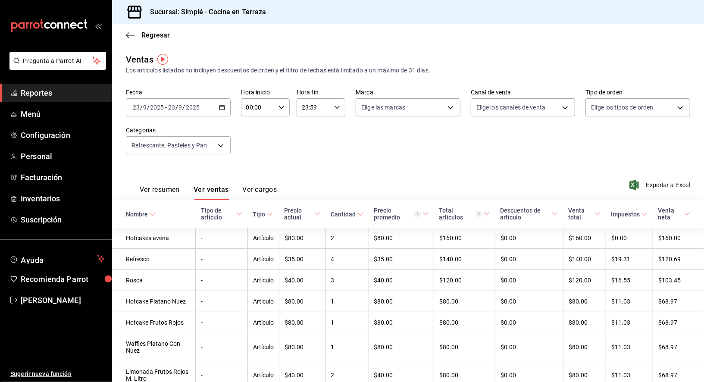
click at [265, 158] on div "Fecha [DATE] [DATE] - [DATE] [DATE] Hora inicio 00:00 Hora inicio Hora fin 23:5…" at bounding box center [408, 127] width 564 height 76
click at [218, 149] on body "Pregunta a Parrot AI Reportes Menú Configuración Personal Facturación Inventari…" at bounding box center [352, 191] width 704 height 382
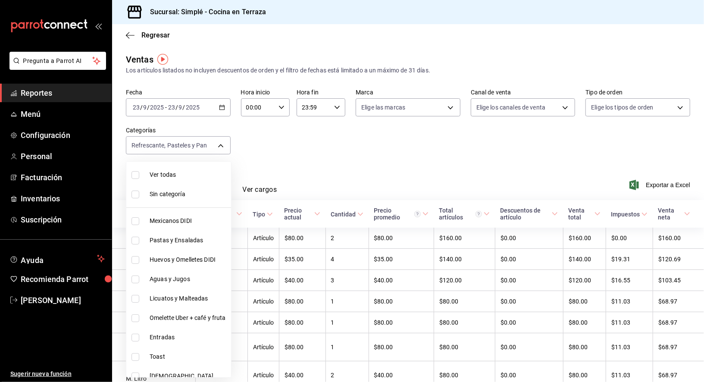
click at [221, 108] on div at bounding box center [352, 191] width 704 height 382
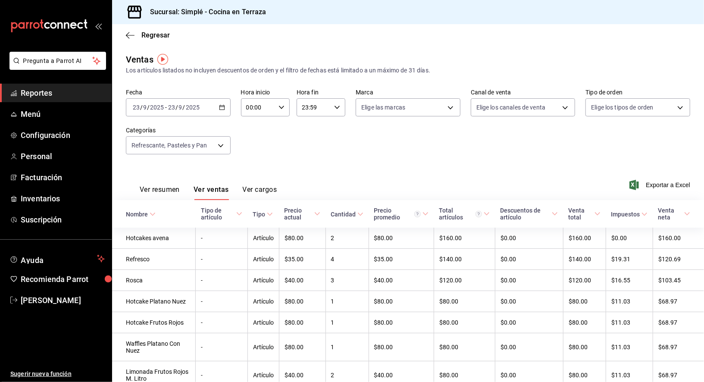
click at [221, 108] on icon "button" at bounding box center [222, 107] width 6 height 6
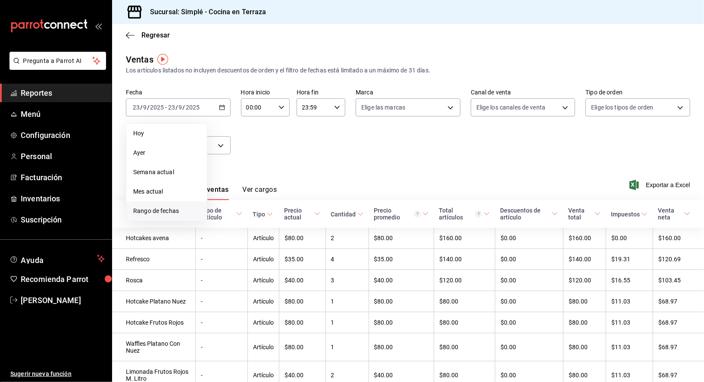
click at [172, 218] on li "Rango de fechas" at bounding box center [166, 210] width 81 height 19
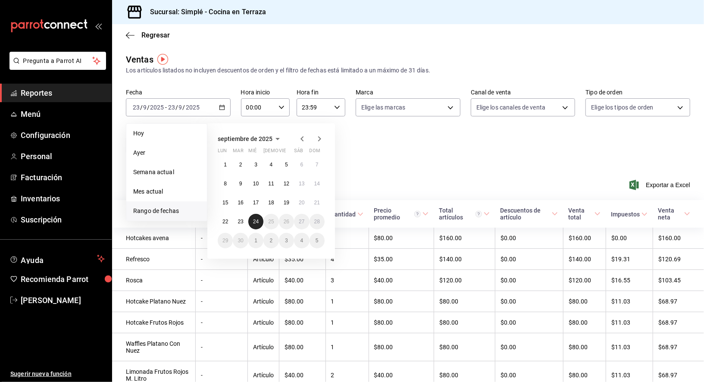
click at [255, 225] on button "24" at bounding box center [255, 222] width 15 height 16
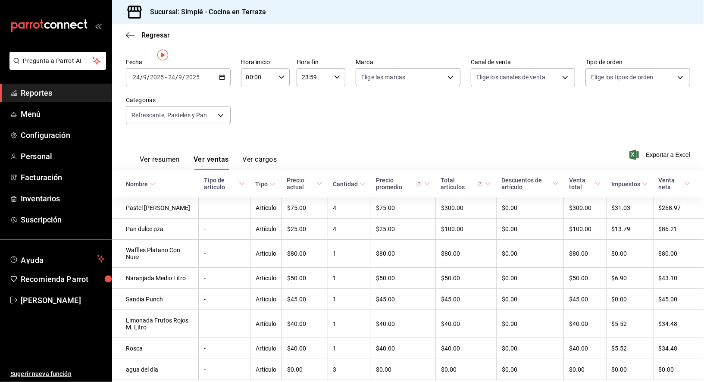
scroll to position [58, 0]
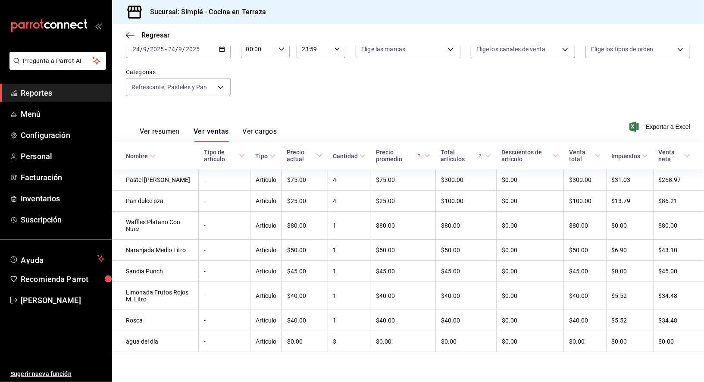
click at [228, 53] on div "[DATE] [DATE] - [DATE] [DATE]" at bounding box center [178, 49] width 105 height 18
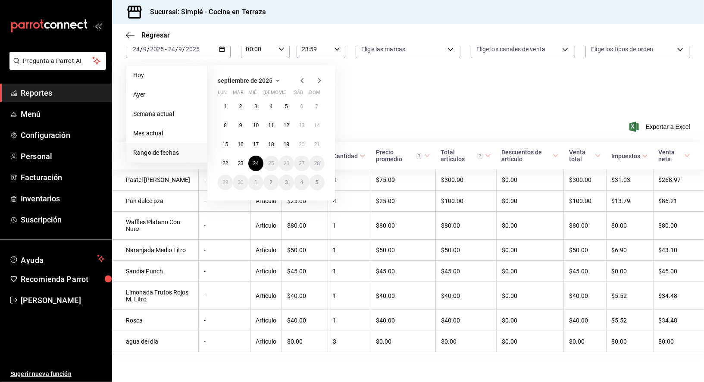
click at [372, 102] on div "Fecha [DATE] [DATE] - [DATE] [DATE] [DATE] [DATE] Semana actual Mes actual [GEO…" at bounding box center [408, 69] width 564 height 76
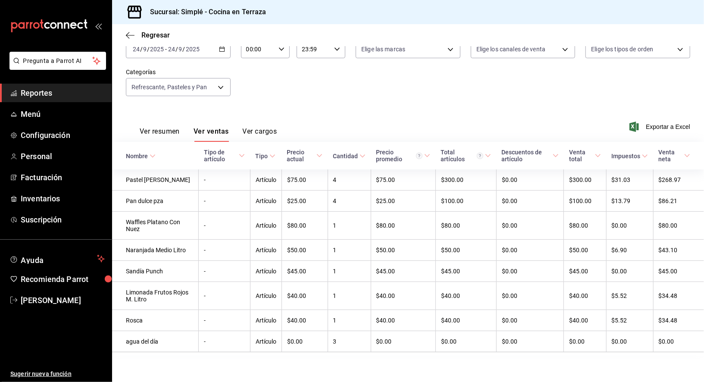
click at [221, 50] on icon "button" at bounding box center [222, 49] width 6 height 6
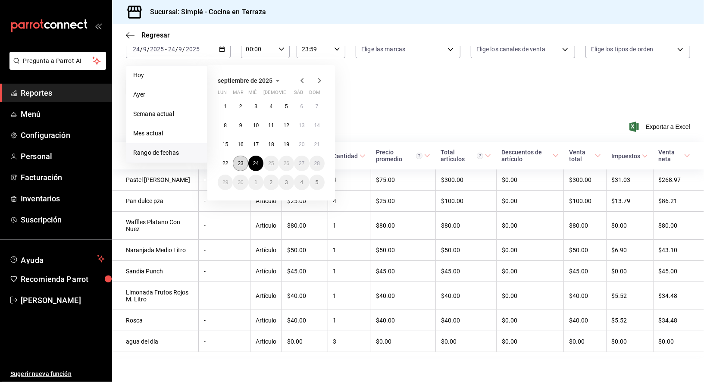
click at [241, 163] on abbr "23" at bounding box center [240, 163] width 6 height 6
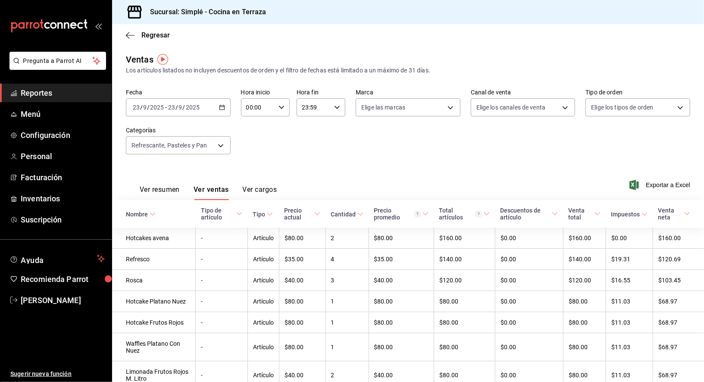
click at [226, 107] on div "[DATE] [DATE] - [DATE] [DATE]" at bounding box center [178, 107] width 105 height 18
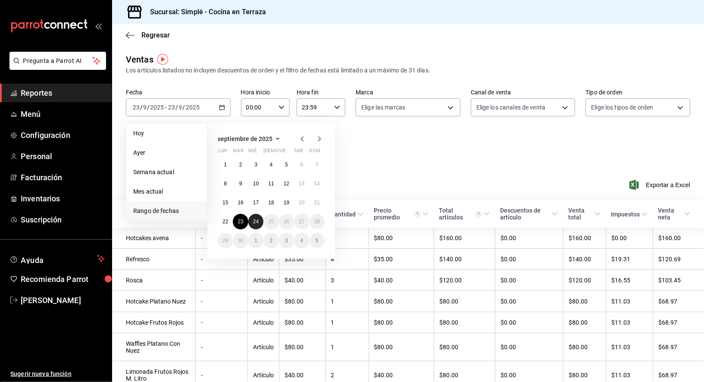
click at [250, 222] on button "24" at bounding box center [255, 222] width 15 height 16
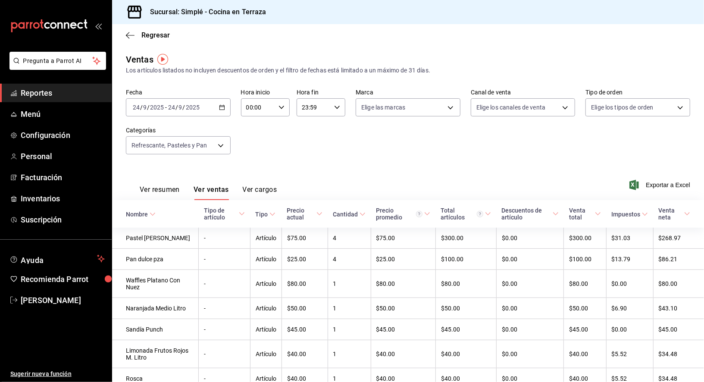
scroll to position [58, 0]
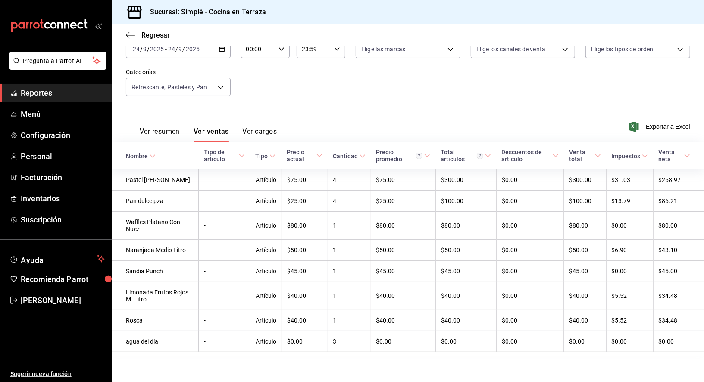
click at [224, 49] on icon "button" at bounding box center [222, 49] width 6 height 6
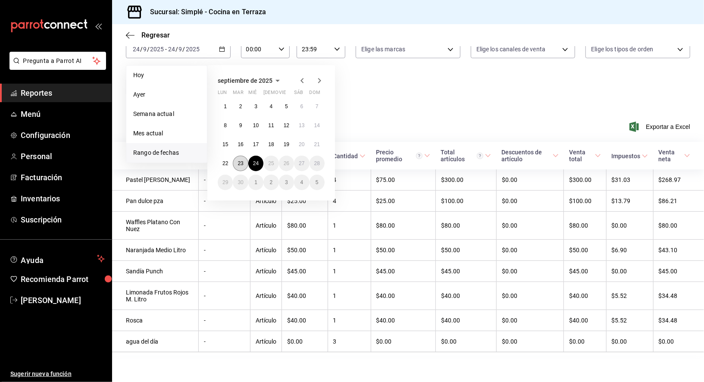
click at [240, 166] on button "23" at bounding box center [240, 164] width 15 height 16
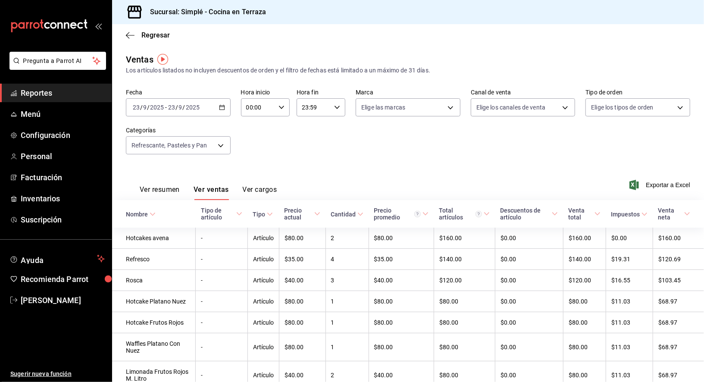
click at [227, 105] on div "[DATE] [DATE] - [DATE] [DATE]" at bounding box center [178, 107] width 105 height 18
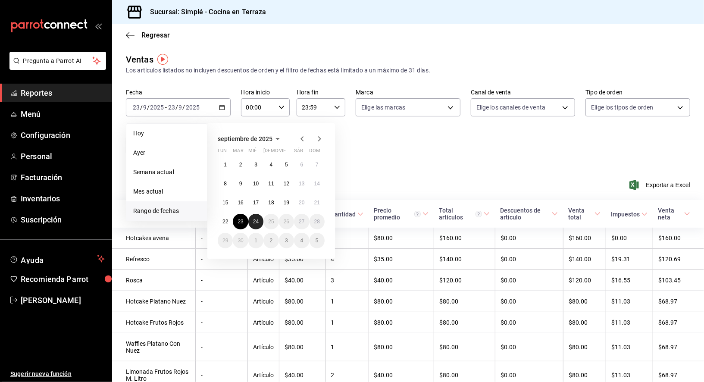
click at [255, 221] on abbr "24" at bounding box center [256, 221] width 6 height 6
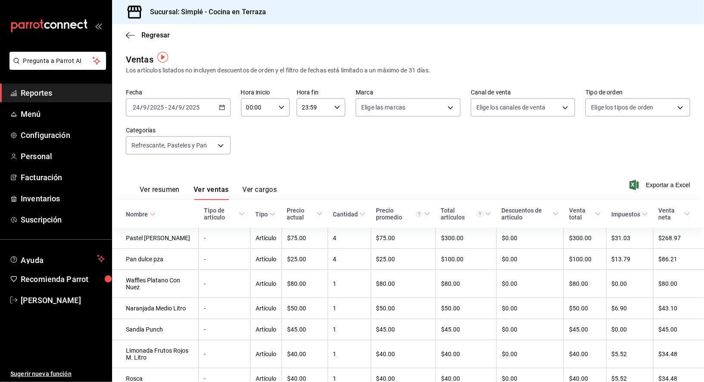
scroll to position [58, 0]
